Goal: Task Accomplishment & Management: Use online tool/utility

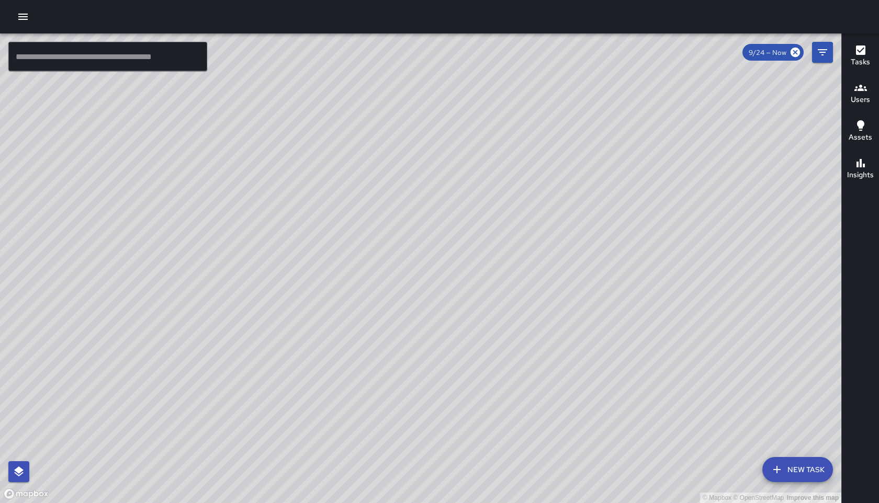
click at [863, 101] on h6 "Users" at bounding box center [860, 100] width 19 height 12
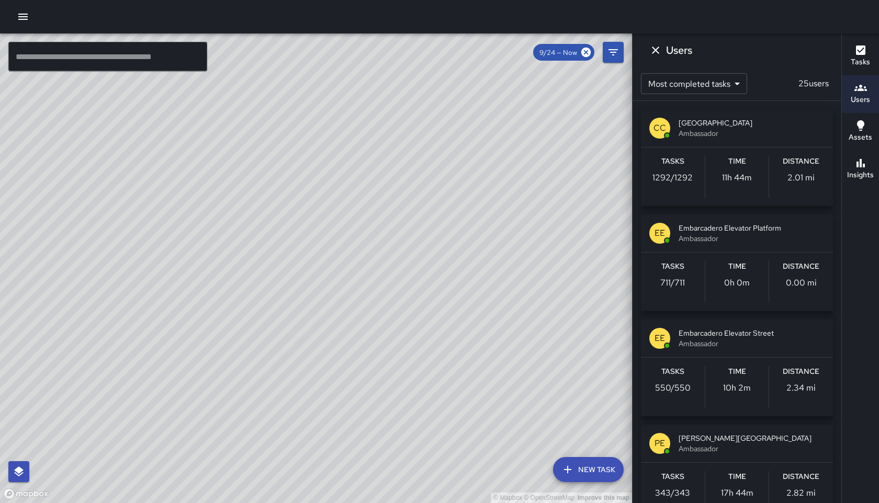
click at [597, 468] on button "New Task" at bounding box center [588, 469] width 71 height 25
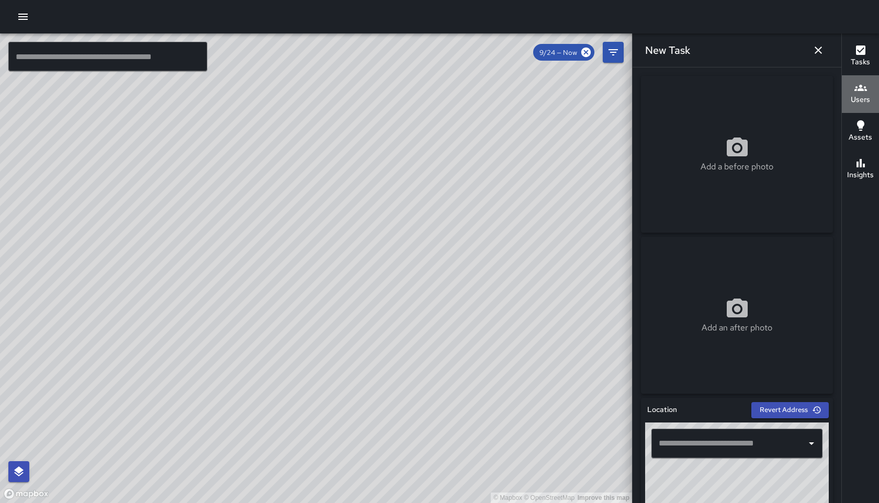
click at [864, 94] on h6 "Users" at bounding box center [860, 100] width 19 height 12
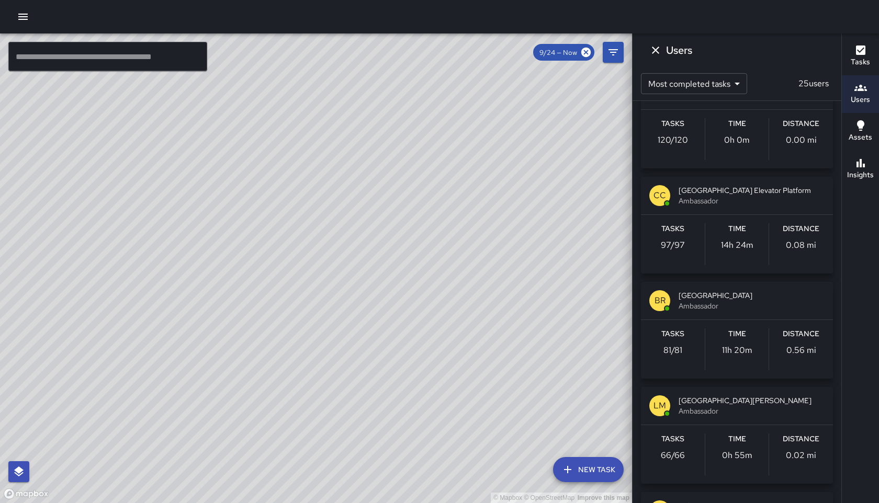
scroll to position [988, 0]
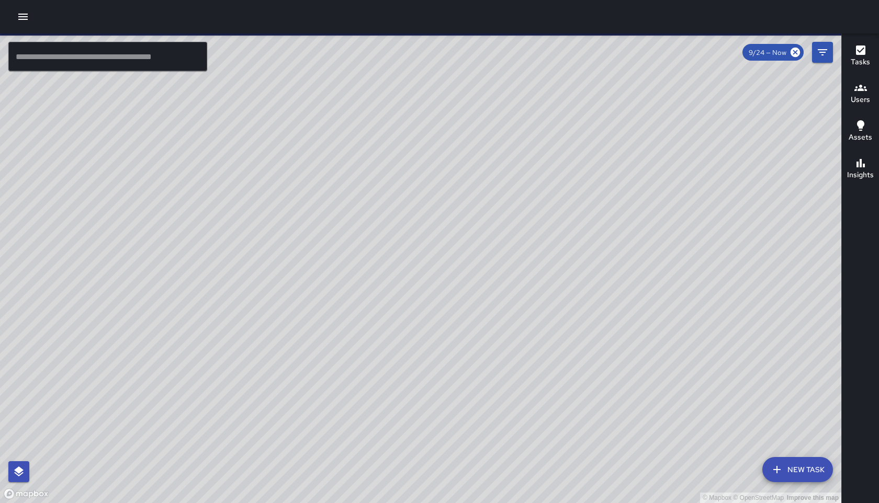
click at [867, 93] on div "Users" at bounding box center [860, 94] width 19 height 24
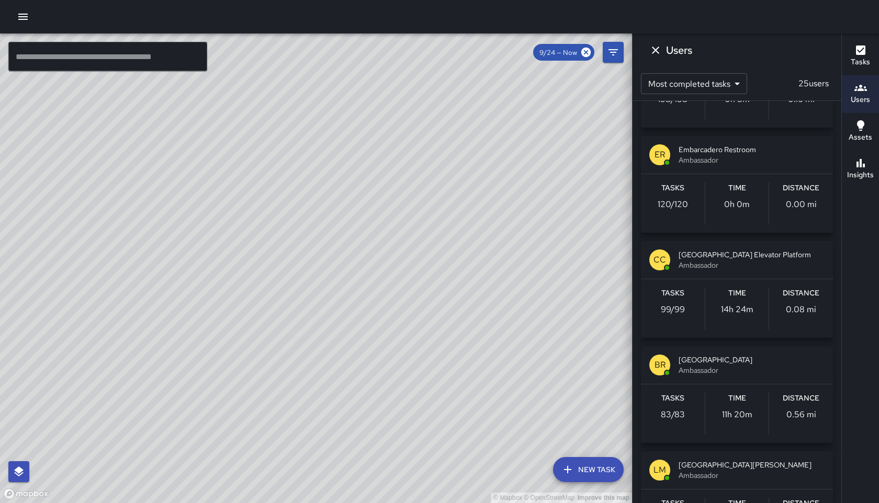
scroll to position [919, 0]
